Goal: Information Seeking & Learning: Learn about a topic

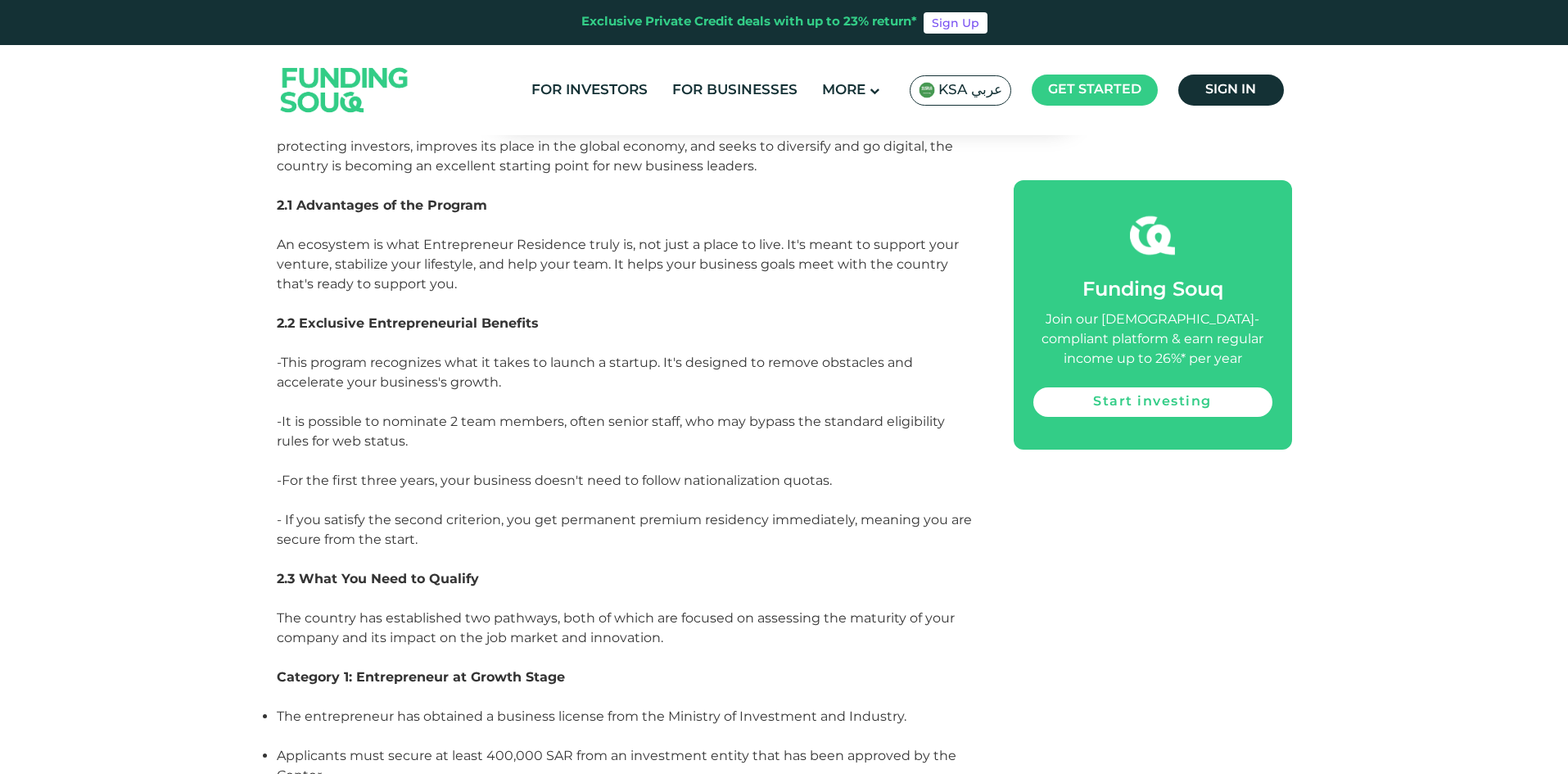
scroll to position [5699, 0]
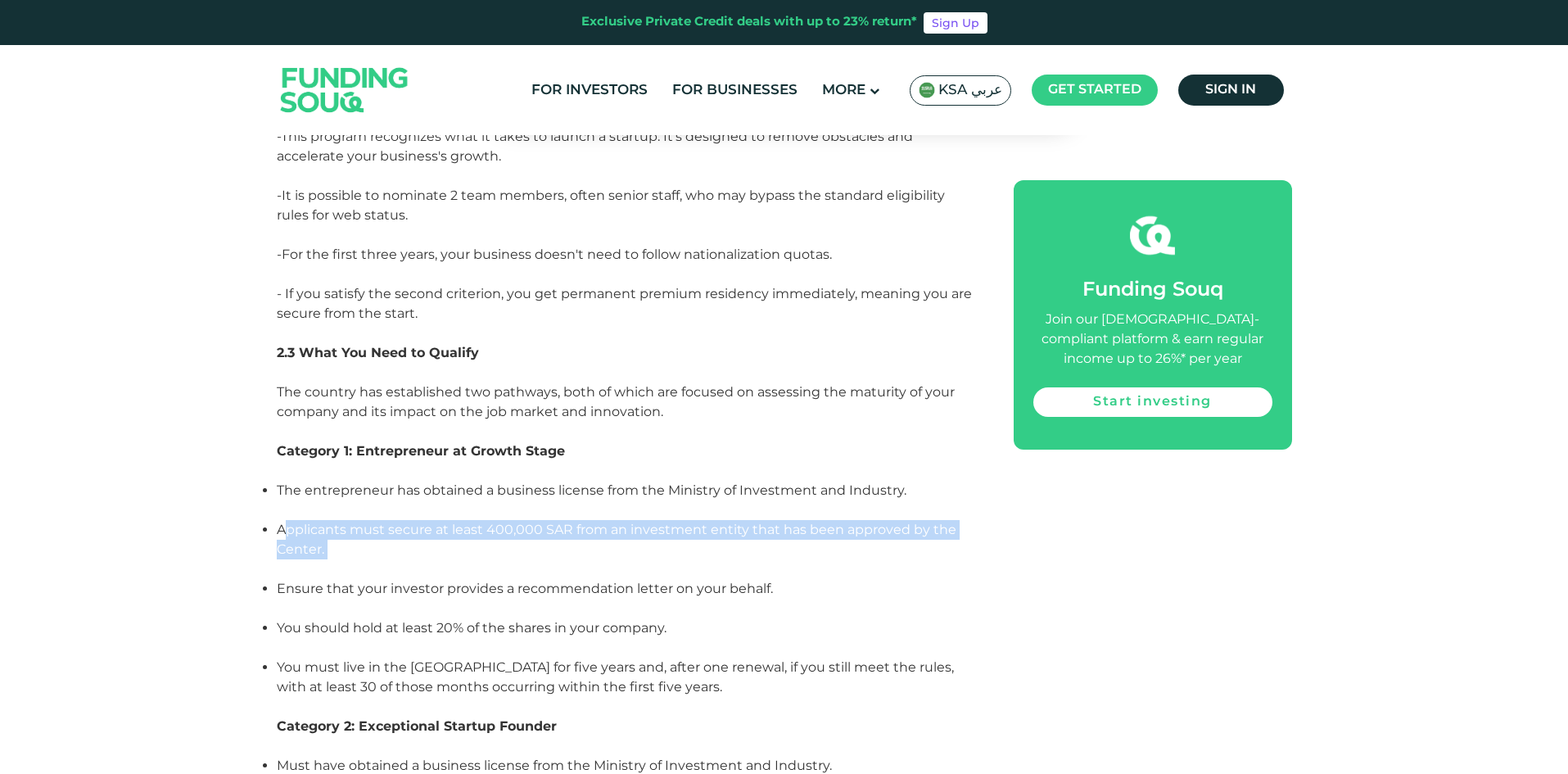
drag, startPoint x: 283, startPoint y: 446, endPoint x: 346, endPoint y: 482, distance: 72.6
click at [346, 520] on li "Applicants must secure at least 400,000 SAR from an investment entity that has …" at bounding box center [626, 549] width 700 height 59
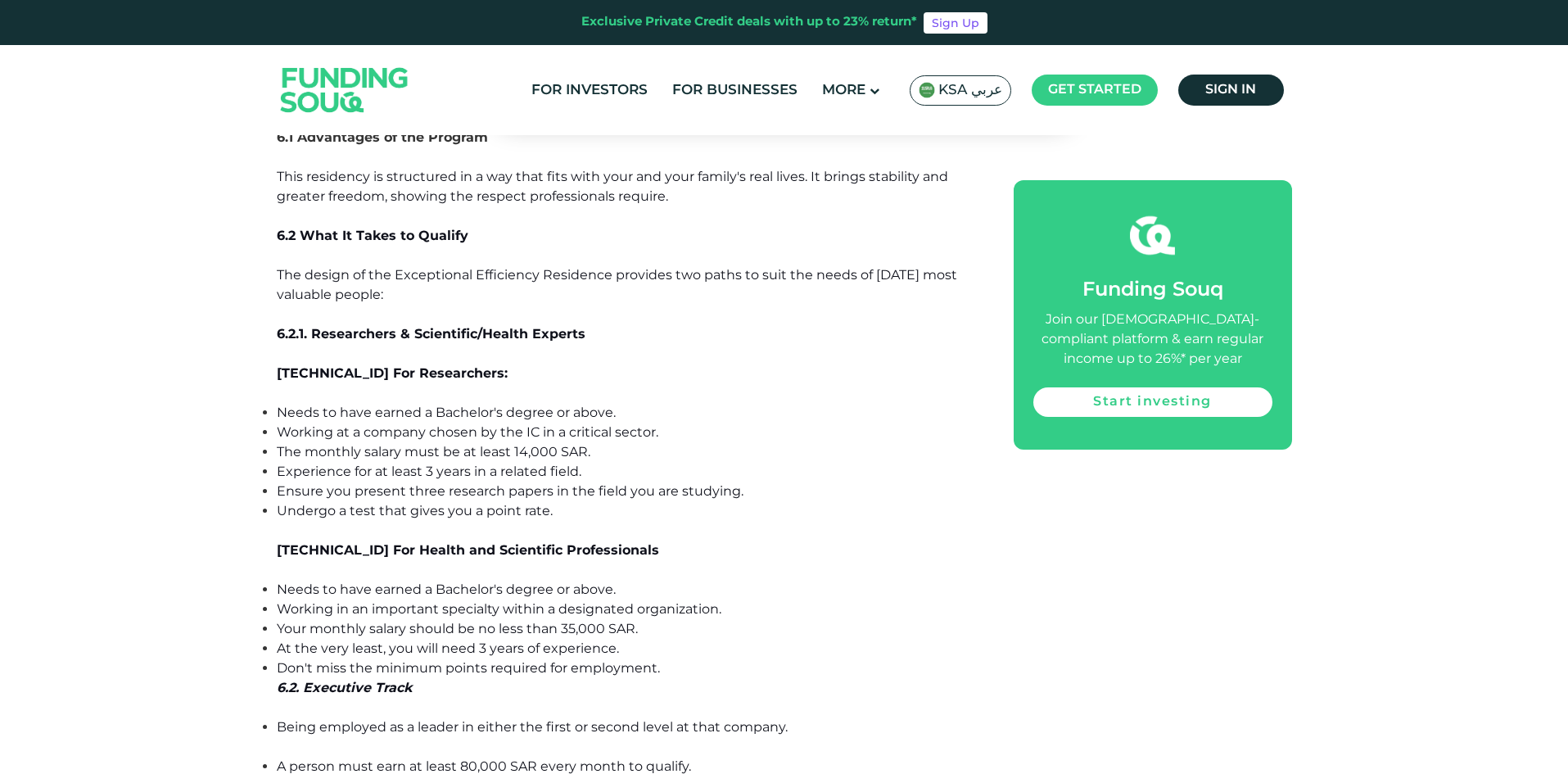
scroll to position [9874, 0]
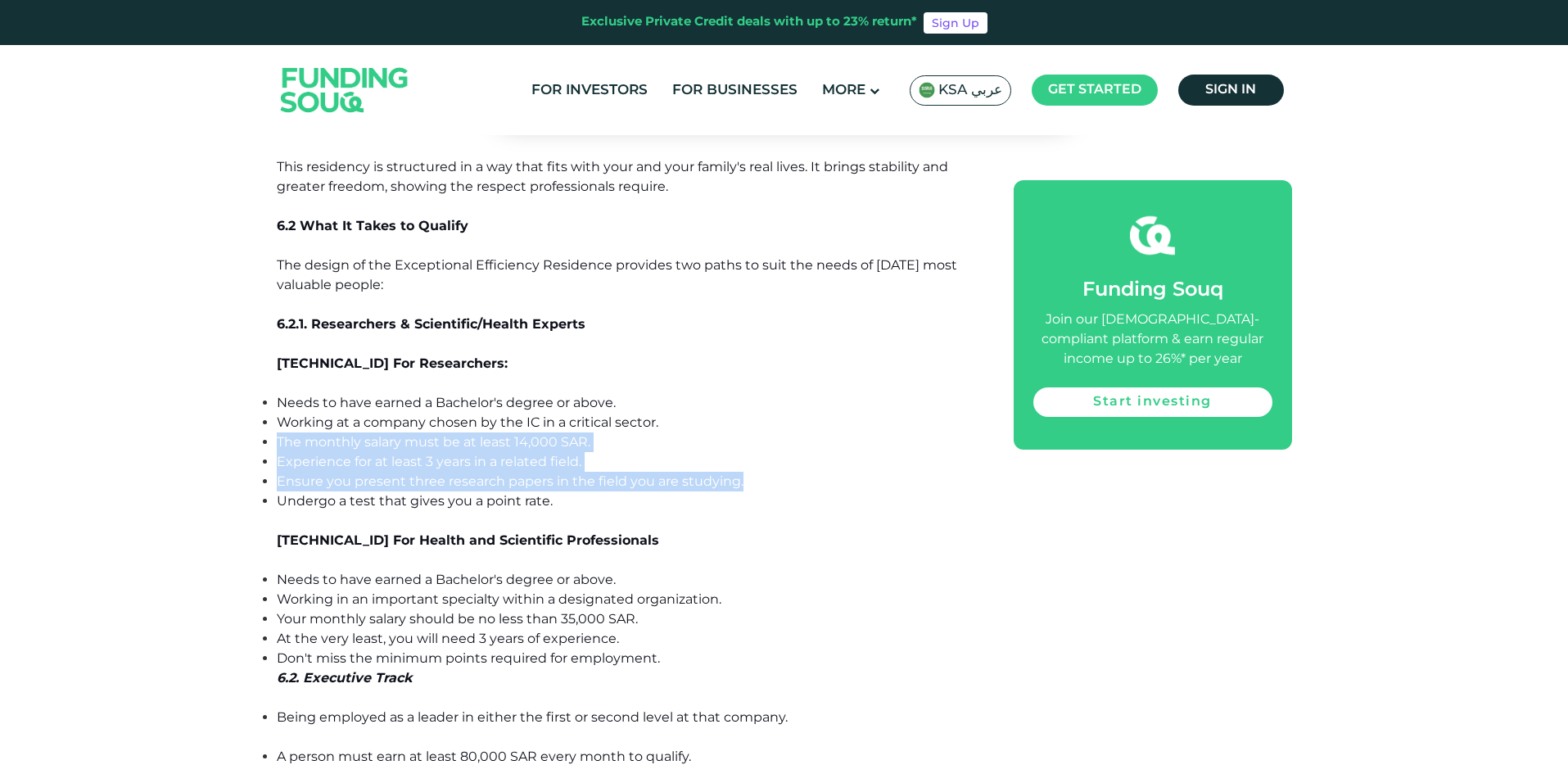
drag, startPoint x: 280, startPoint y: 357, endPoint x: 748, endPoint y: 401, distance: 470.1
click at [748, 401] on ul "Needs to have earned a Bachelor's degree or above. Working at a company chosen …" at bounding box center [626, 461] width 700 height 138
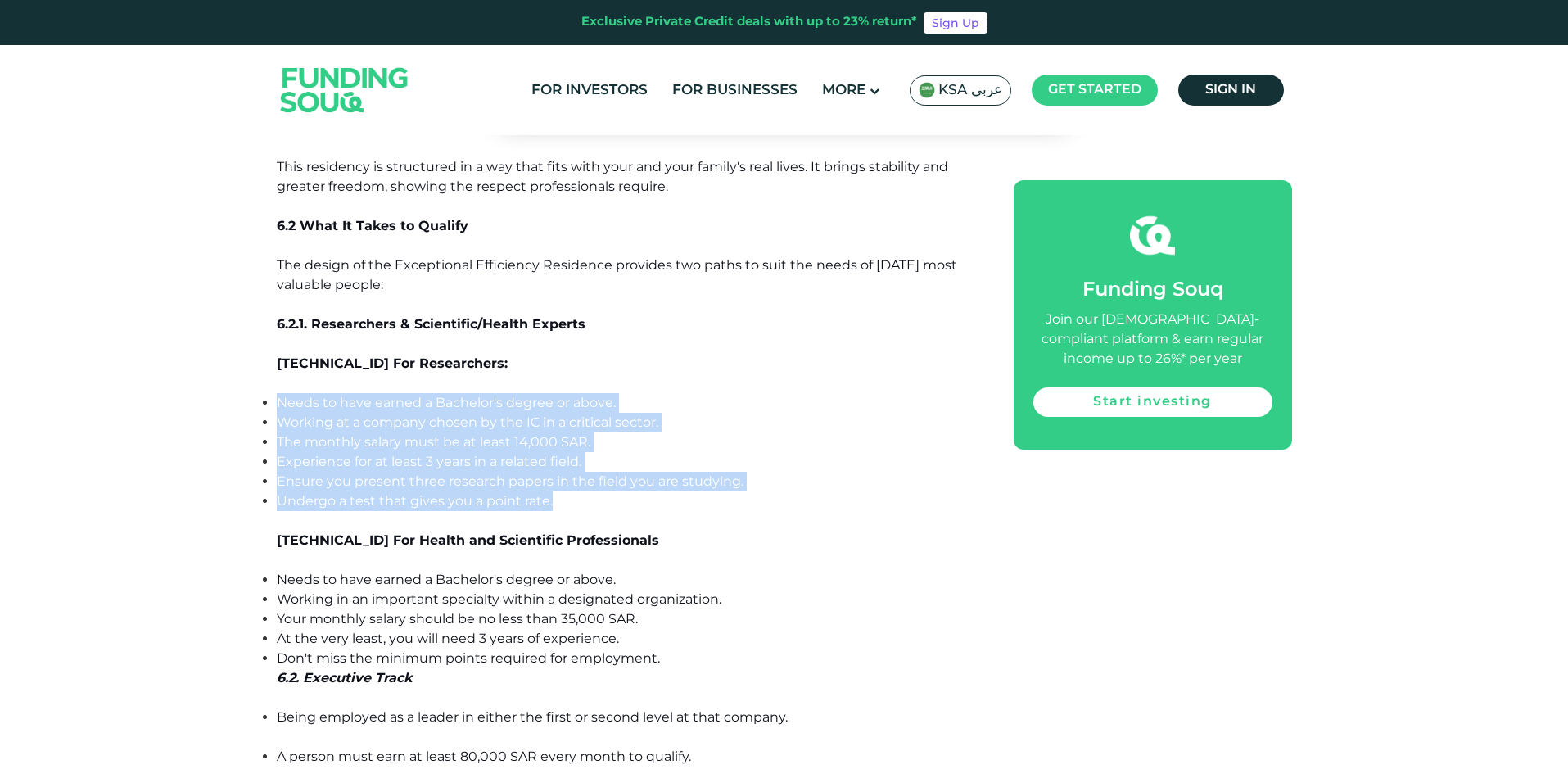
drag, startPoint x: 560, startPoint y: 419, endPoint x: 273, endPoint y: 317, distance: 304.6
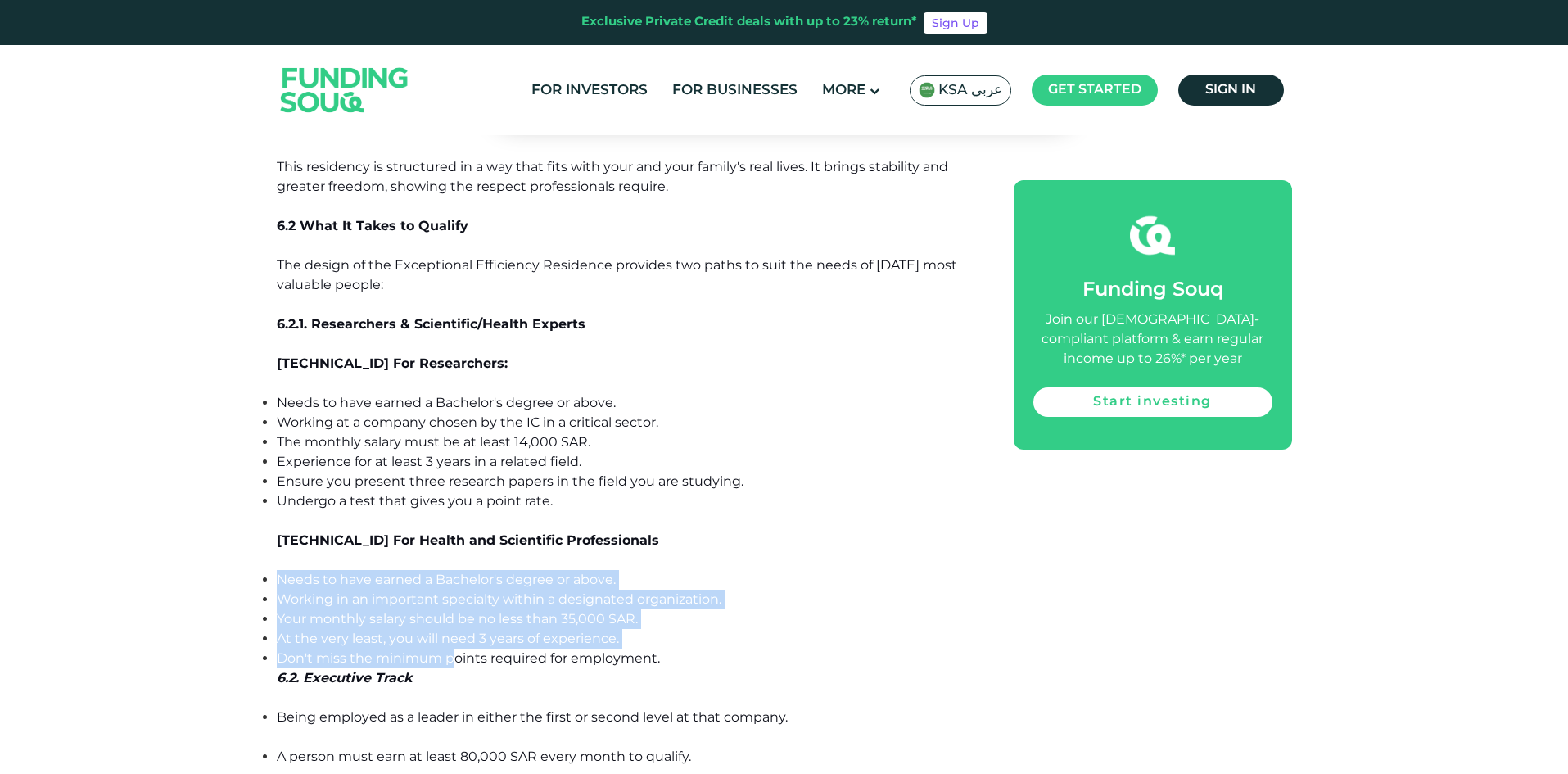
drag, startPoint x: 278, startPoint y: 498, endPoint x: 450, endPoint y: 575, distance: 188.4
click at [450, 575] on ul "Needs to have earned a Bachelor's degree or above. Working in an important spec…" at bounding box center [626, 619] width 700 height 98
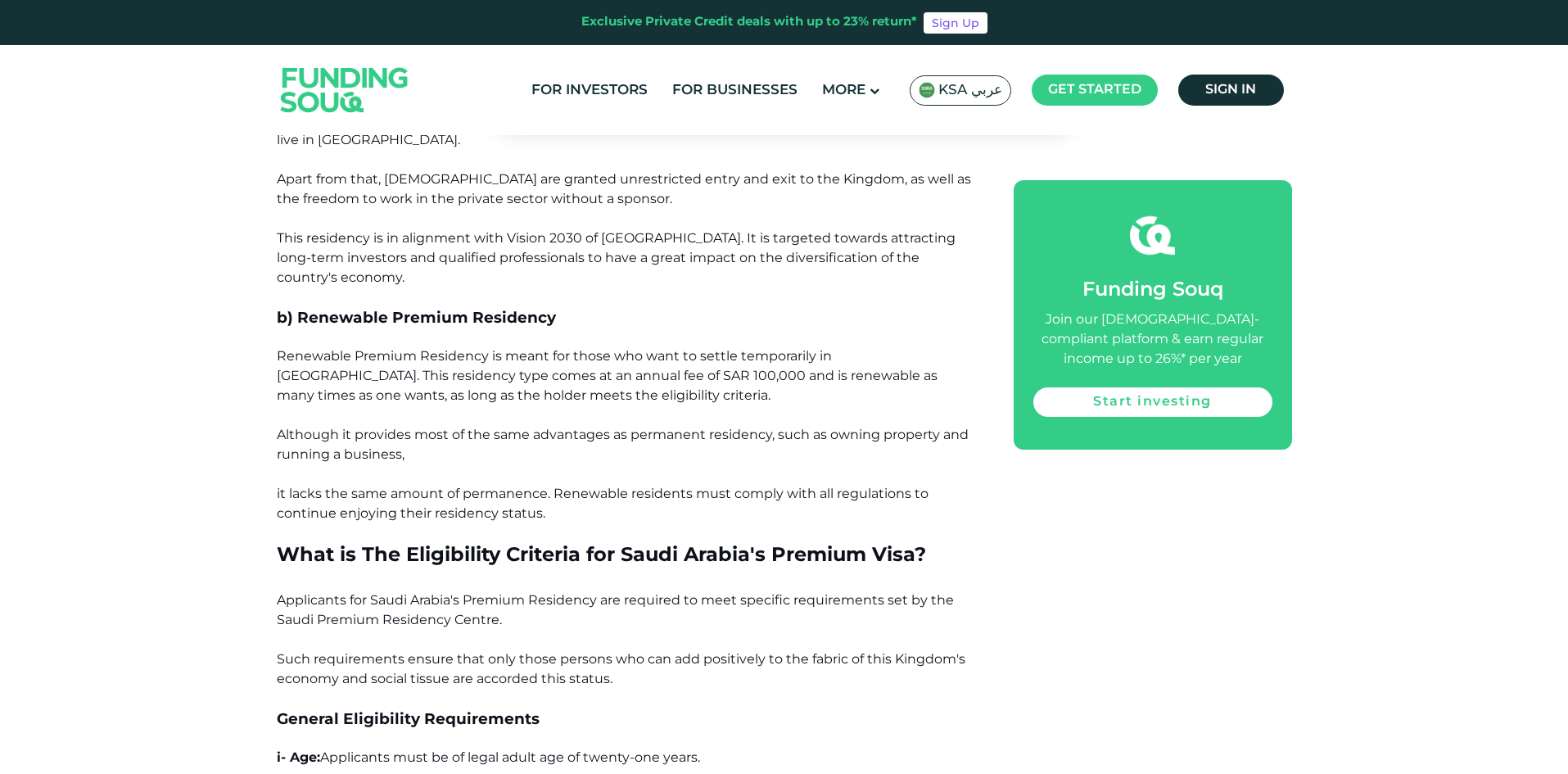
scroll to position [108, 0]
